Goal: Find contact information: Find contact information

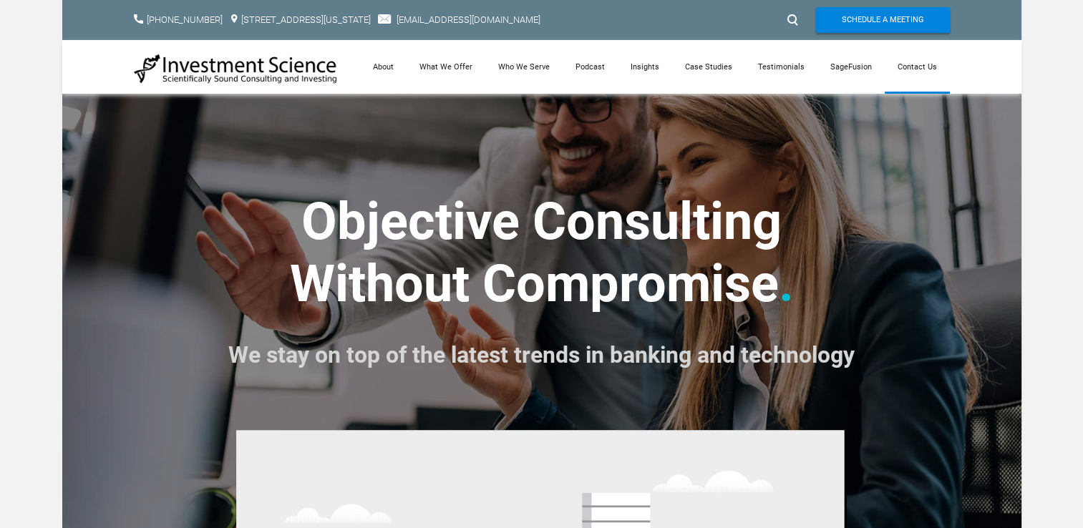
click at [914, 59] on link "Contact Us" at bounding box center [917, 67] width 65 height 54
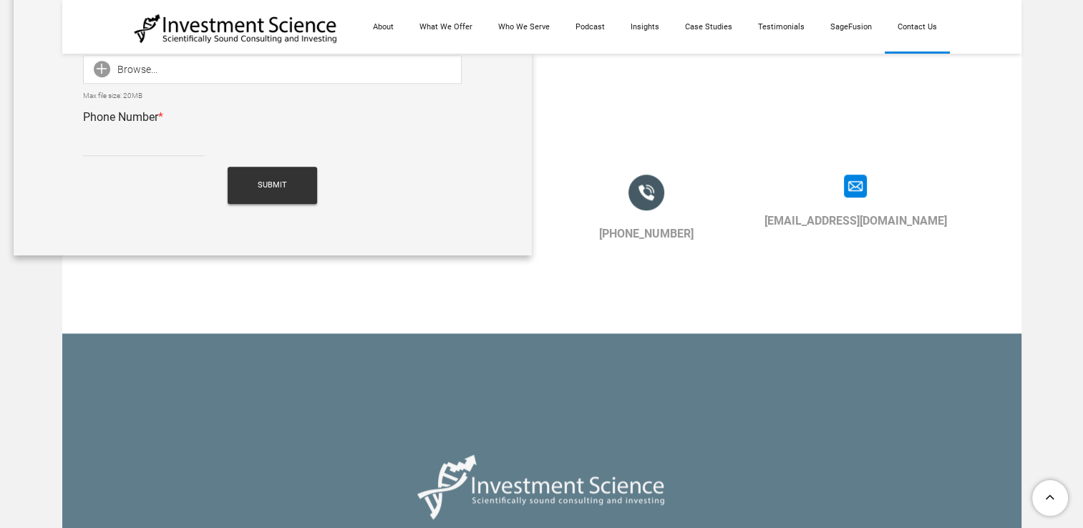
scroll to position [1217, 0]
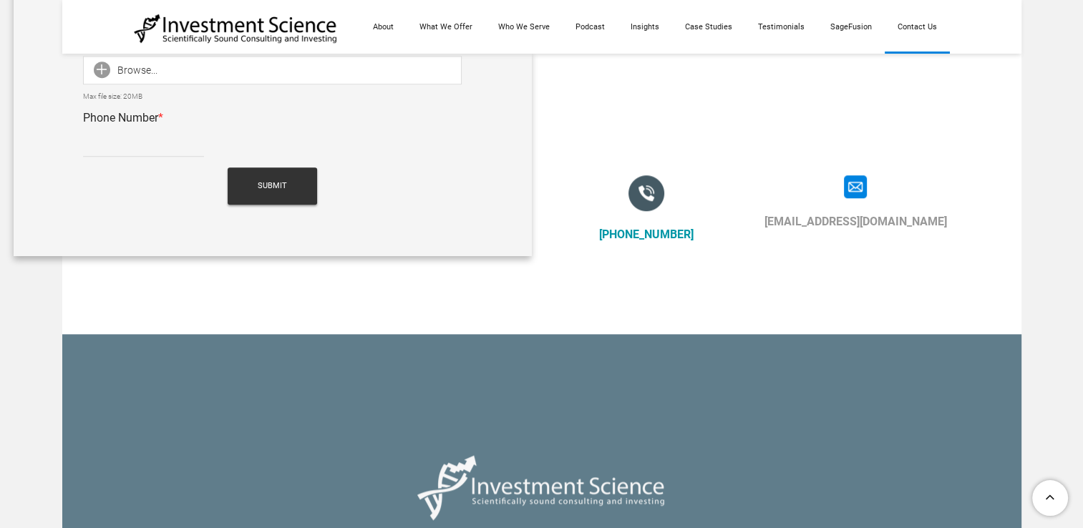
drag, startPoint x: 701, startPoint y: 230, endPoint x: 616, endPoint y: 233, distance: 84.5
click at [616, 233] on div "[PHONE_NUMBER]" at bounding box center [647, 235] width 188 height 21
copy link "917) 512-9523"
